Goal: Task Accomplishment & Management: Use online tool/utility

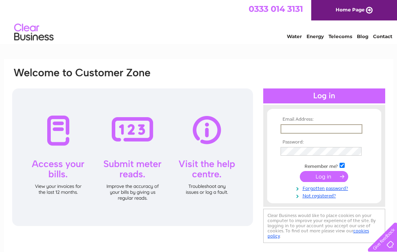
type input "[EMAIL_ADDRESS][DOMAIN_NAME]"
click at [300, 171] on input "submit" at bounding box center [324, 176] width 48 height 11
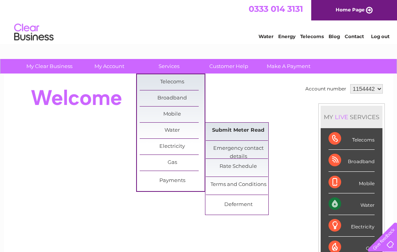
click at [226, 125] on link "Submit Meter Read" at bounding box center [238, 131] width 65 height 16
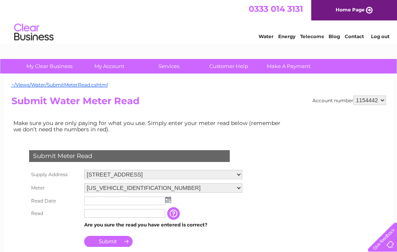
click at [169, 200] on img at bounding box center [168, 200] width 6 height 6
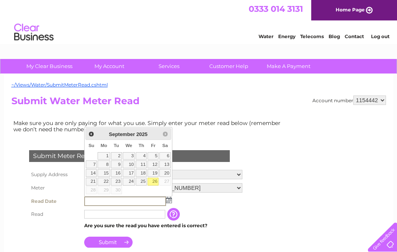
click at [155, 180] on link "26" at bounding box center [153, 182] width 11 height 8
type input "2025/09/26"
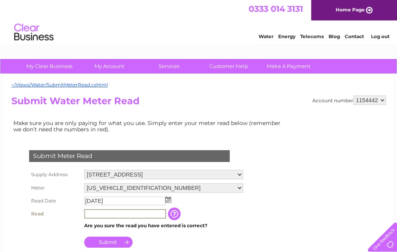
click at [117, 214] on input "text" at bounding box center [125, 213] width 82 height 9
type input "1537"
click at [108, 242] on input "Submit" at bounding box center [108, 242] width 48 height 11
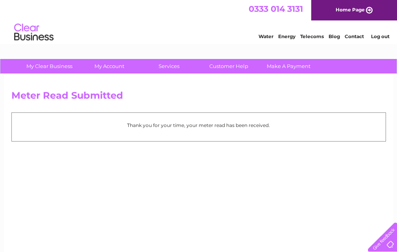
click at [380, 35] on link "Log out" at bounding box center [380, 36] width 18 height 6
